Goal: Communication & Community: Answer question/provide support

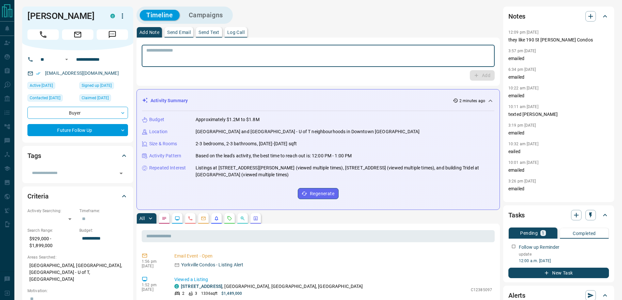
click at [181, 54] on textarea at bounding box center [318, 56] width 344 height 17
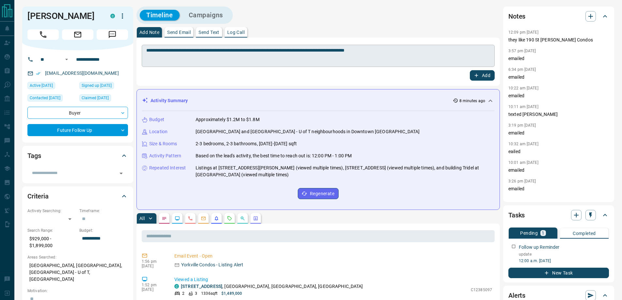
click at [399, 49] on textarea "**********" at bounding box center [318, 56] width 344 height 17
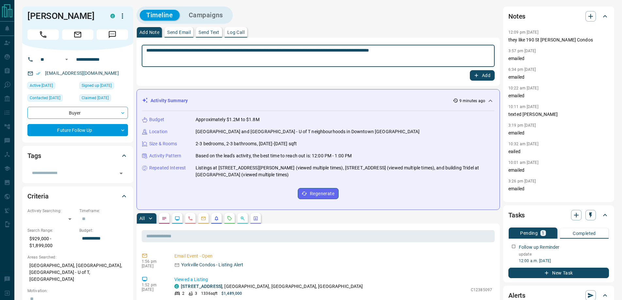
type textarea "**********"
click at [486, 75] on button "Add" at bounding box center [482, 75] width 25 height 10
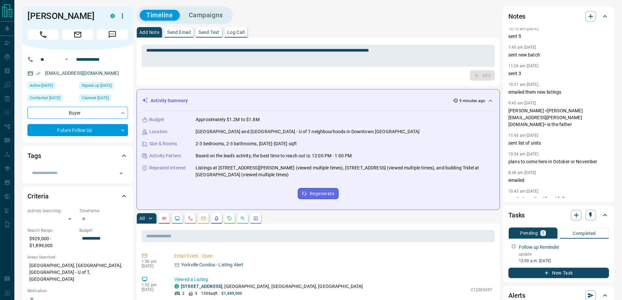
scroll to position [750, 0]
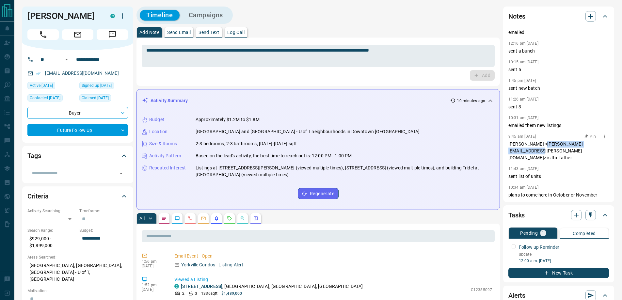
drag, startPoint x: 545, startPoint y: 124, endPoint x: 525, endPoint y: 131, distance: 20.7
click at [525, 141] on p "Mohamad Yaghi <mohamad.yaghi@landi-sal.com> is the father" at bounding box center [558, 151] width 101 height 21
copy p "mohamad.yaghi@landi-sal.com"
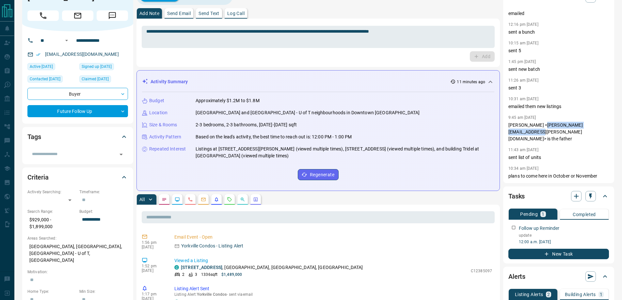
scroll to position [0, 0]
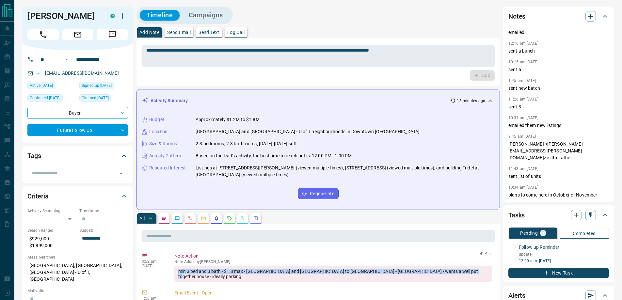
drag, startPoint x: 446, startPoint y: 269, endPoint x: 179, endPoint y: 273, distance: 267.3
click at [179, 273] on div "min 3 bed and 3 bath - $1.8 max - leslieville and east end to Brichcliff - East…" at bounding box center [332, 274] width 317 height 16
copy div "min 3 bed and 3 bath - $1.8 max - leslieville and east end to Brichcliff - East…"
